Goal: Entertainment & Leisure: Consume media (video, audio)

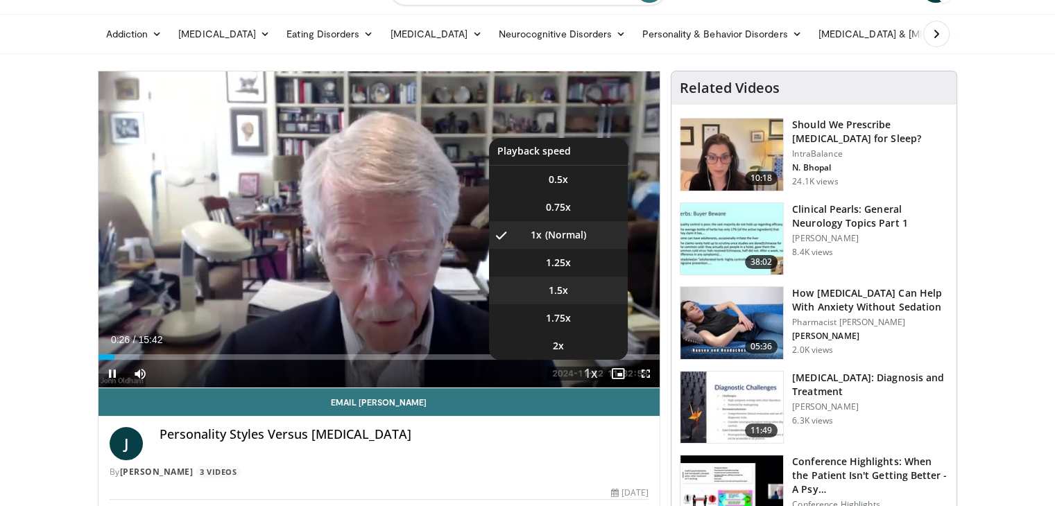
click at [569, 289] on li "1.5x" at bounding box center [558, 291] width 139 height 28
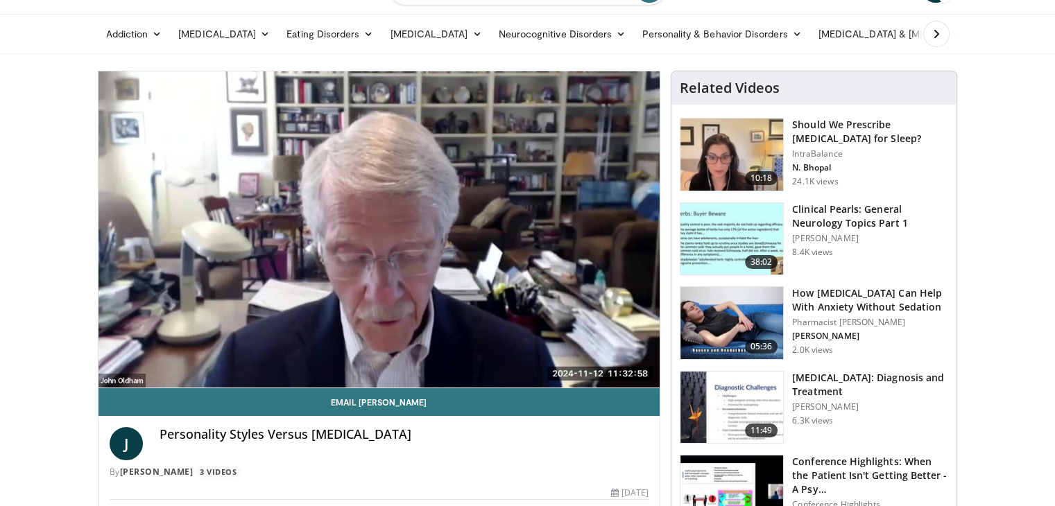
click at [574, 270] on div "10 seconds Tap to unmute" at bounding box center [380, 229] width 562 height 316
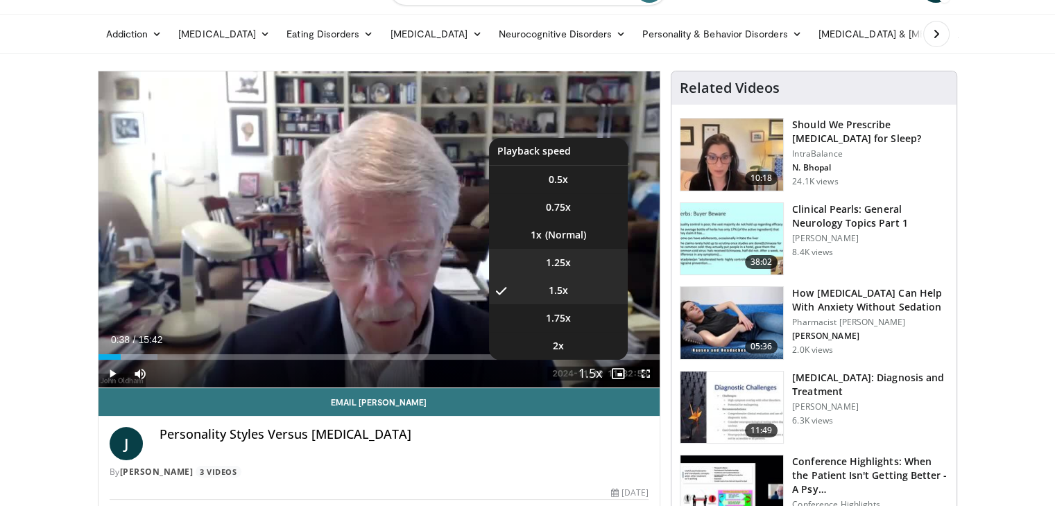
click at [572, 263] on li "1.25x" at bounding box center [558, 263] width 139 height 28
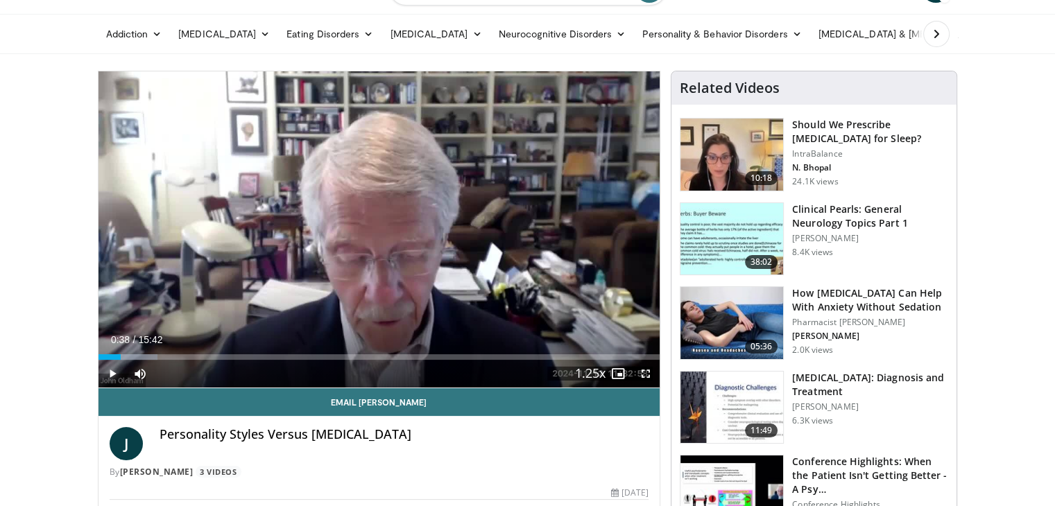
click at [105, 375] on span "Video Player" at bounding box center [113, 374] width 28 height 28
click at [113, 376] on span "Video Player" at bounding box center [113, 374] width 28 height 28
click at [114, 371] on span "Video Player" at bounding box center [113, 374] width 28 height 28
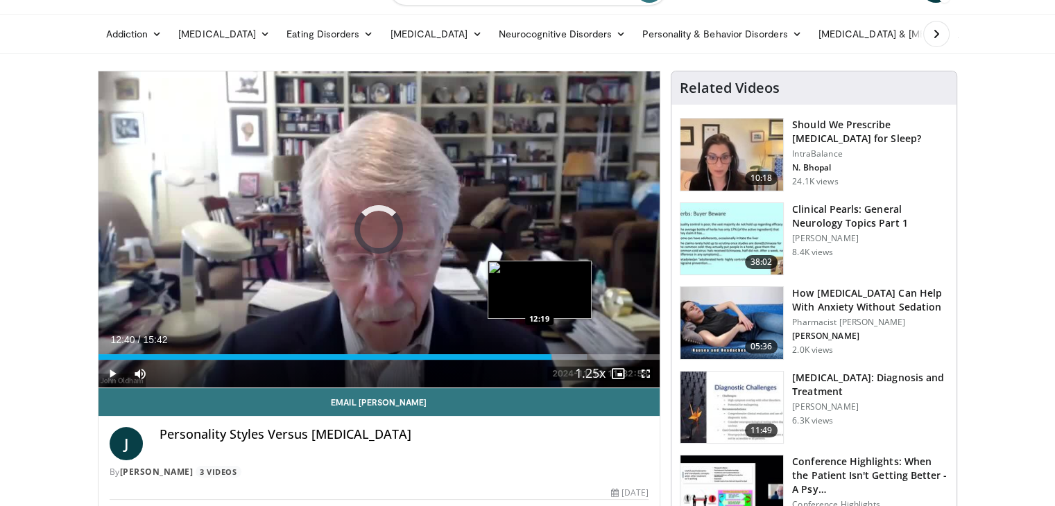
click at [541, 356] on div "12:40" at bounding box center [325, 358] width 453 height 6
click at [563, 356] on div "13:16" at bounding box center [336, 358] width 475 height 6
click at [554, 353] on div "Loaded : 91.26% 13:08 12:47" at bounding box center [380, 353] width 562 height 13
